Goal: Find contact information: Find contact information

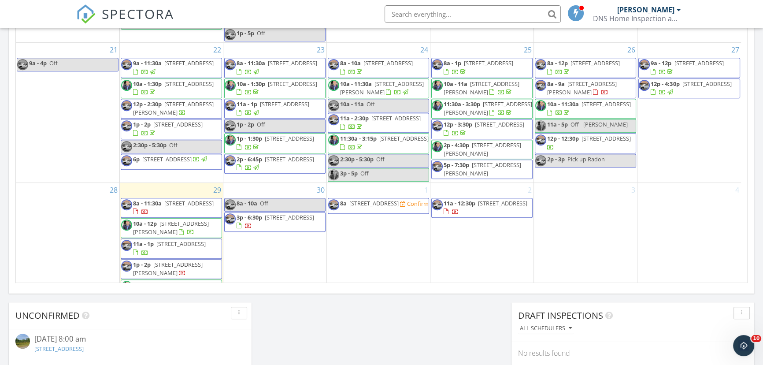
scroll to position [428, 0]
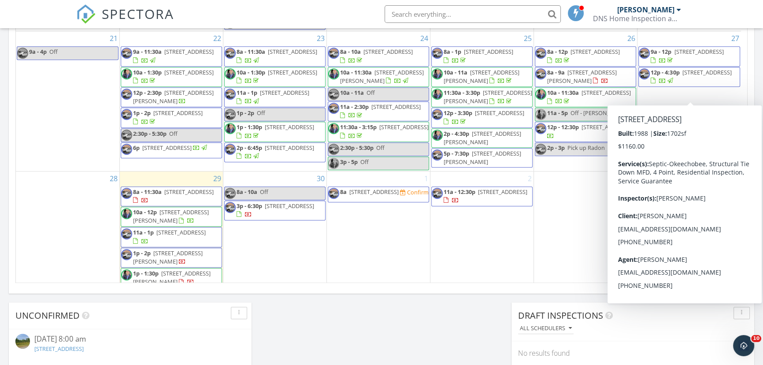
click at [683, 76] on span "4514 SE 30th St , Okeechobee 34974" at bounding box center [706, 72] width 49 height 8
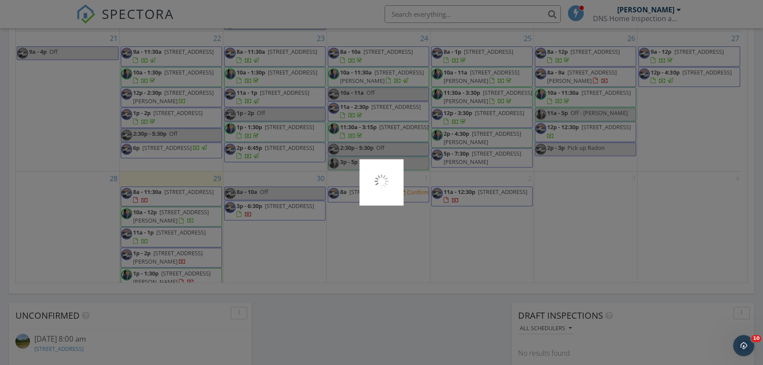
click at [683, 84] on div at bounding box center [381, 182] width 763 height 365
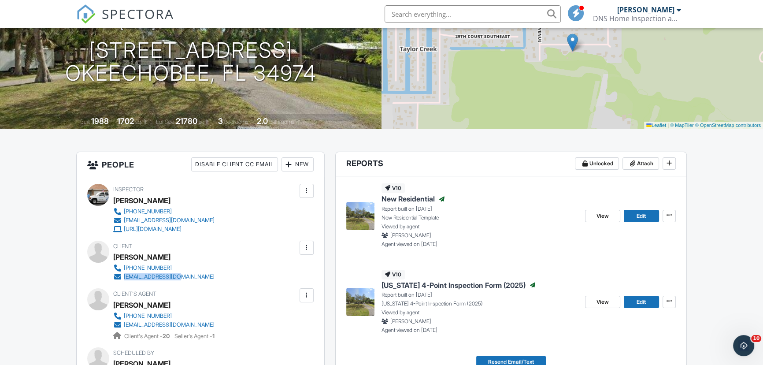
drag, startPoint x: 190, startPoint y: 274, endPoint x: 124, endPoint y: 279, distance: 65.4
click at [124, 279] on div "[PHONE_NUMBER] [EMAIL_ADDRESS][DOMAIN_NAME]" at bounding box center [167, 273] width 108 height 18
copy div "[EMAIL_ADDRESS][DOMAIN_NAME]"
